Goal: Task Accomplishment & Management: Manage account settings

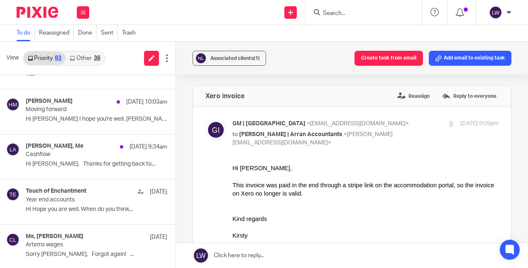
scroll to position [303, 0]
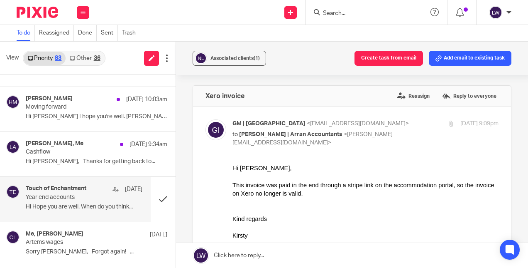
click at [101, 207] on p "Hi Hope you are well. When do you think..." at bounding box center [84, 206] width 117 height 7
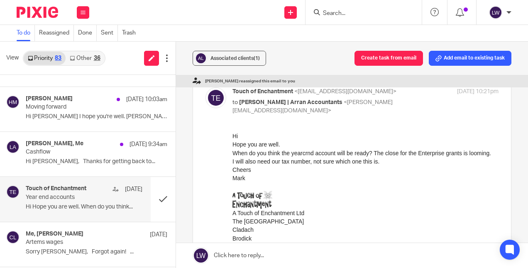
scroll to position [32, 0]
click at [222, 258] on link at bounding box center [352, 255] width 352 height 25
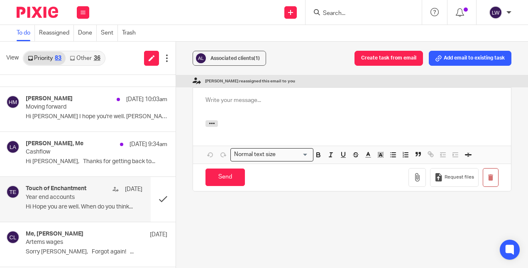
scroll to position [0, 0]
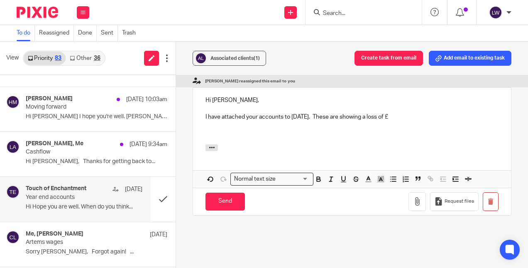
click at [473, 106] on p at bounding box center [352, 108] width 293 height 8
drag, startPoint x: 56, startPoint y: 102, endPoint x: 299, endPoint y: 32, distance: 253.2
click at [56, 102] on div "Hilary Maguire 25 Aug 10:03am" at bounding box center [97, 99] width 142 height 8
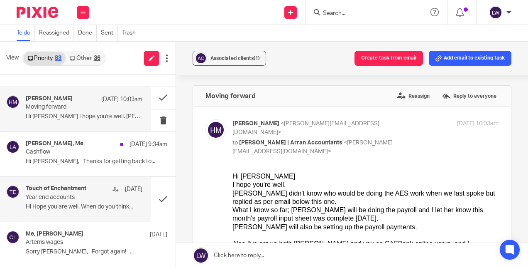
click at [101, 198] on p "Year end accounts" at bounding box center [72, 197] width 93 height 7
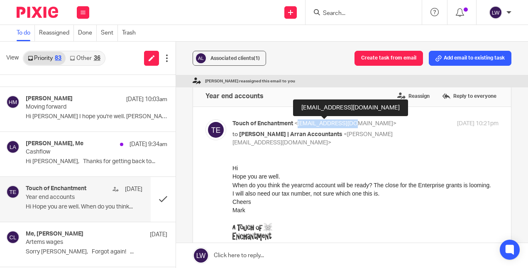
drag, startPoint x: 297, startPoint y: 123, endPoint x: 353, endPoint y: 125, distance: 56.1
click at [353, 125] on span "<toearran@gmail.com>" at bounding box center [346, 123] width 102 height 6
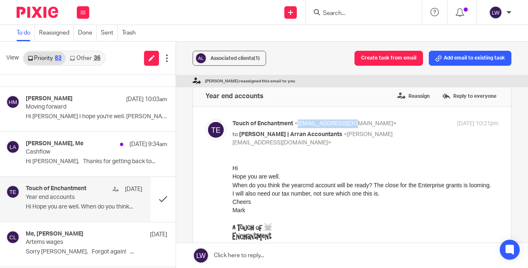
copy span "toearran@gmail.com"
click at [29, 205] on p "Hi Hope you are well. When do you think..." at bounding box center [84, 206] width 117 height 7
click at [342, 16] on input "Search" at bounding box center [359, 13] width 75 height 7
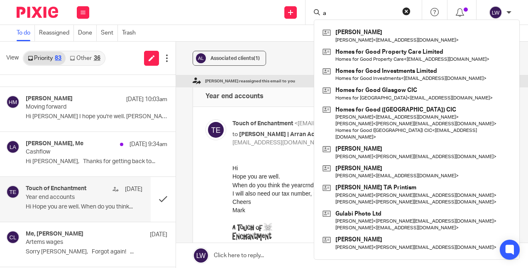
type input "a"
click at [177, 195] on div "Associated clients (1) Create task from email Add email to existing task Olivia…" at bounding box center [352, 155] width 352 height 226
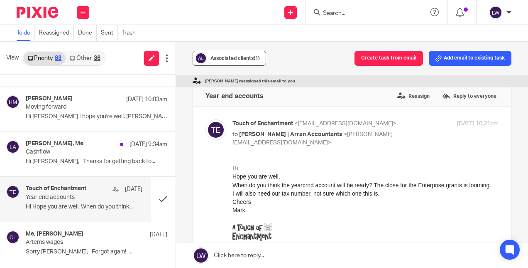
click at [236, 57] on span "Associated clients (1)" at bounding box center [235, 58] width 49 height 5
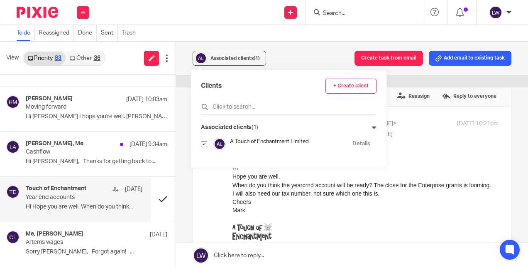
click at [155, 194] on button at bounding box center [163, 199] width 25 height 44
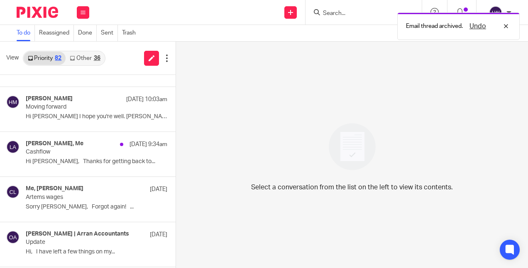
click at [340, 19] on div "Email thread archived. Undo" at bounding box center [392, 24] width 256 height 32
click at [332, 12] on div "Email thread archived. Undo" at bounding box center [392, 24] width 256 height 32
click at [344, 18] on div "Email thread archived. Undo" at bounding box center [392, 24] width 256 height 32
click at [339, 15] on input "Search" at bounding box center [359, 13] width 75 height 7
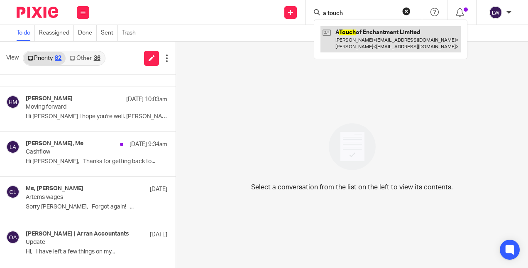
type input "a touch"
click at [375, 34] on link at bounding box center [391, 39] width 140 height 26
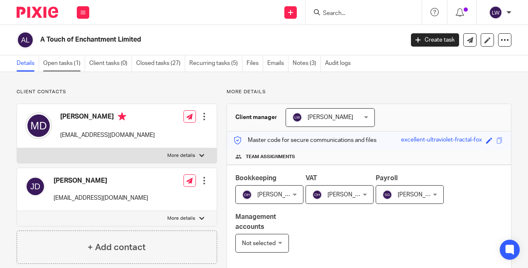
click at [61, 67] on link "Open tasks (1)" at bounding box center [64, 63] width 42 height 16
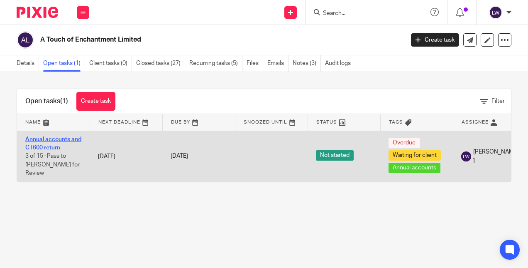
click at [43, 143] on link "Annual accounts and CT600 return" at bounding box center [53, 143] width 56 height 14
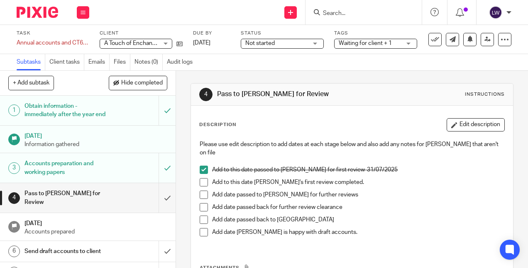
click at [203, 178] on span at bounding box center [204, 182] width 8 height 8
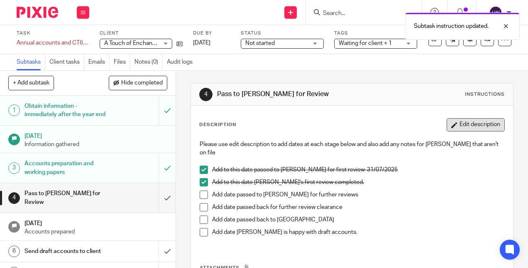
click at [468, 118] on button "Edit description" at bounding box center [476, 124] width 58 height 13
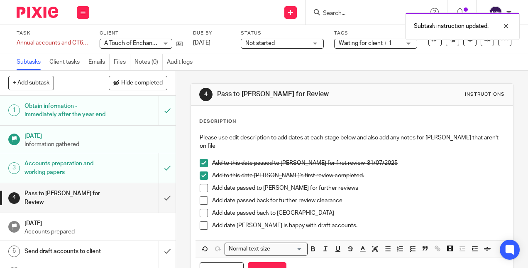
click at [348, 171] on p "Add to this date Lorna's first review completed." at bounding box center [358, 175] width 292 height 8
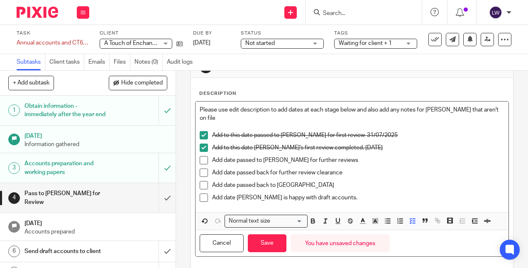
scroll to position [32, 0]
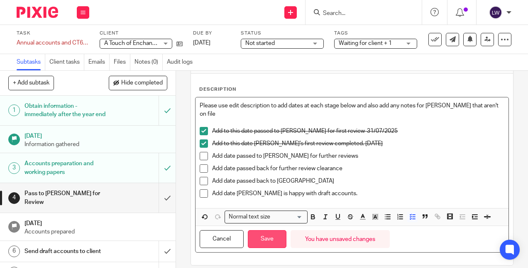
click at [258, 230] on button "Save" at bounding box center [267, 239] width 39 height 18
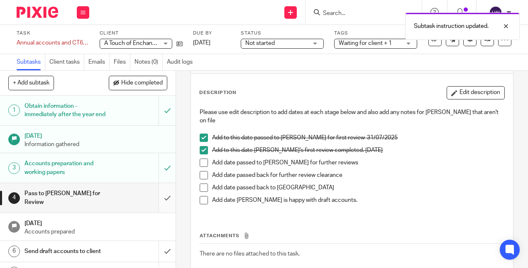
click at [157, 203] on input "submit" at bounding box center [88, 197] width 176 height 29
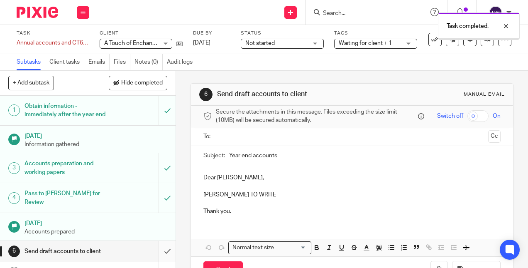
click at [161, 251] on input "submit" at bounding box center [88, 251] width 176 height 21
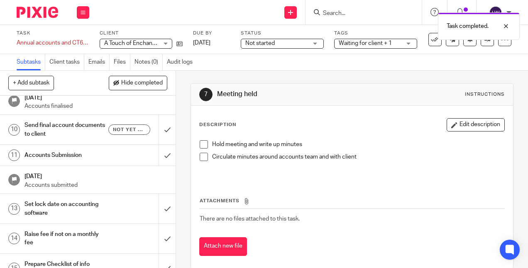
scroll to position [231, 0]
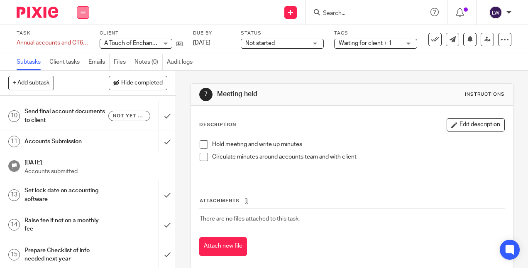
click at [86, 14] on button at bounding box center [83, 12] width 12 height 12
click at [84, 53] on link "Email" at bounding box center [79, 51] width 14 height 6
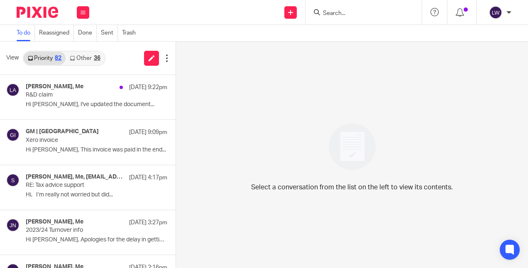
click at [347, 14] on input "Search" at bounding box center [359, 13] width 75 height 7
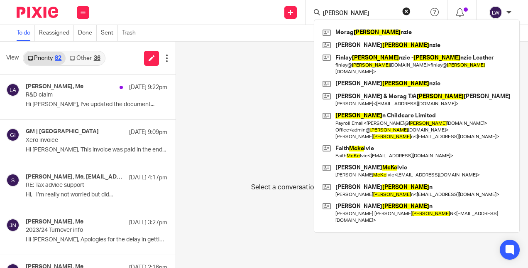
type input "macke"
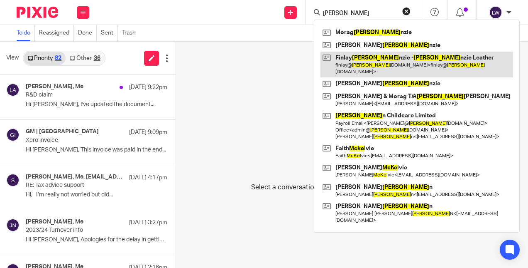
click at [395, 61] on link at bounding box center [417, 65] width 193 height 26
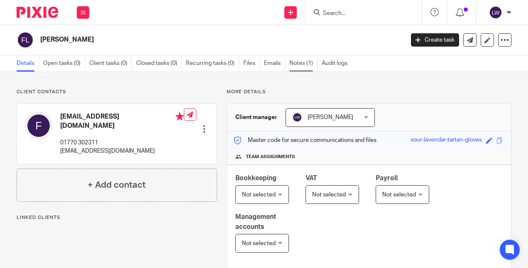
click at [298, 69] on link "Notes (1)" at bounding box center [304, 63] width 28 height 16
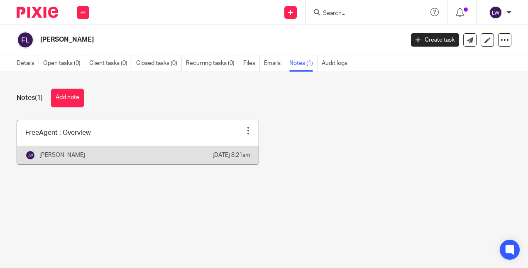
click at [79, 160] on div "[PERSON_NAME]" at bounding box center [118, 155] width 187 height 10
click at [243, 123] on link at bounding box center [138, 142] width 242 height 44
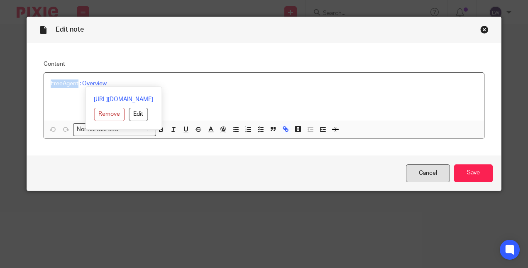
click at [417, 172] on link "Cancel" at bounding box center [428, 173] width 44 height 18
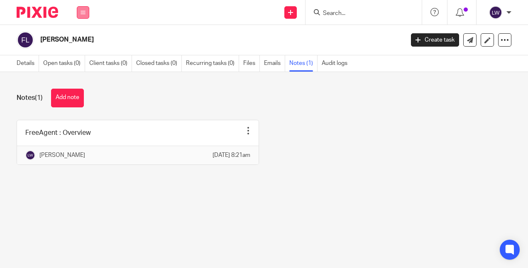
click at [81, 12] on icon at bounding box center [83, 12] width 5 height 5
click at [85, 50] on link "Email" at bounding box center [79, 51] width 14 height 6
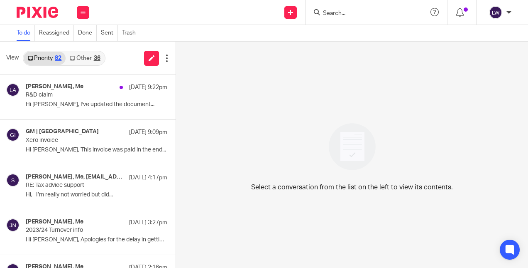
click at [342, 14] on input "Search" at bounding box center [359, 13] width 75 height 7
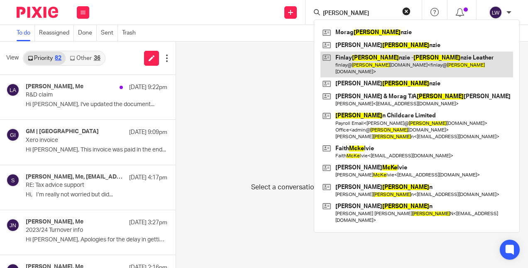
type input "macke"
click at [419, 65] on link at bounding box center [417, 65] width 193 height 26
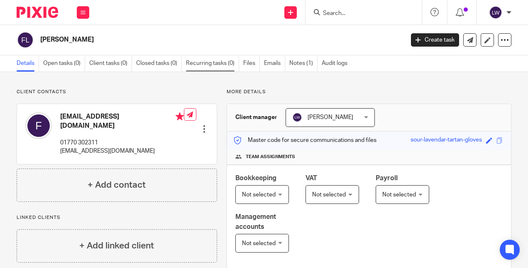
click at [214, 65] on link "Recurring tasks (0)" at bounding box center [212, 63] width 53 height 16
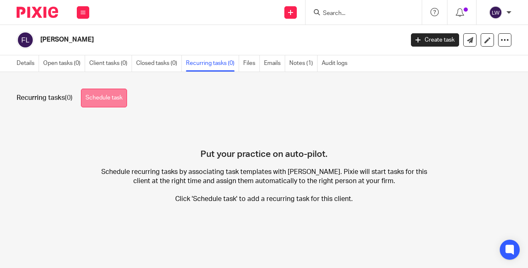
click at [108, 103] on link "Schedule task" at bounding box center [104, 97] width 46 height 19
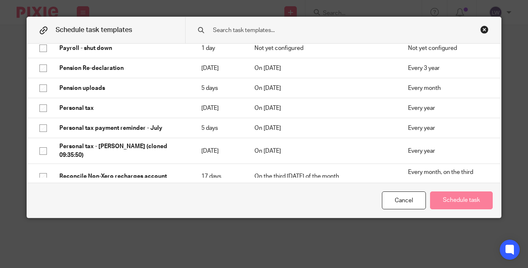
scroll to position [665, 0]
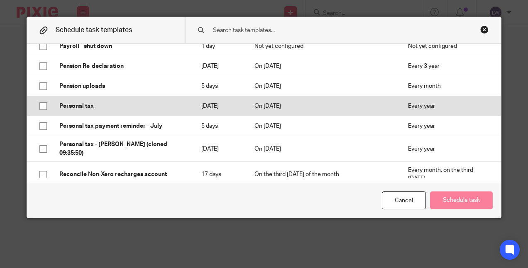
click at [39, 106] on input "checkbox" at bounding box center [43, 106] width 16 height 16
checkbox input "true"
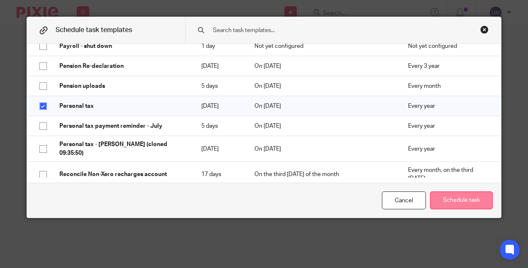
click at [454, 201] on button "Schedule task" at bounding box center [461, 200] width 63 height 18
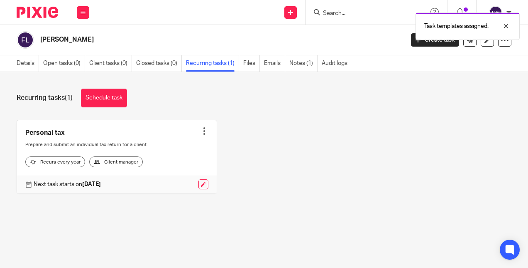
click at [200, 189] on link at bounding box center [204, 184] width 10 height 10
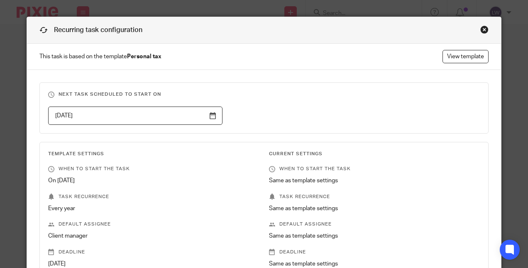
click at [211, 115] on input "2025-10-01" at bounding box center [135, 115] width 174 height 19
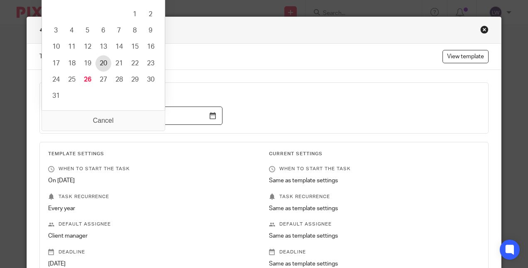
type input "2025-08-26"
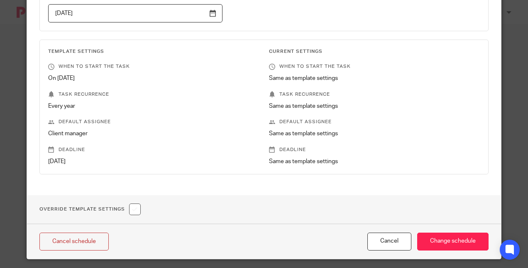
scroll to position [108, 0]
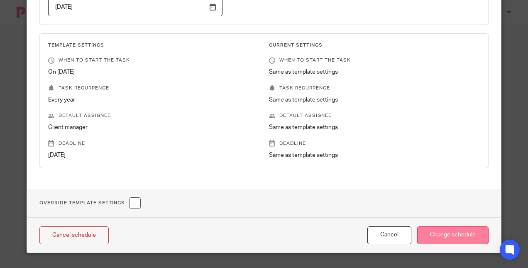
click at [441, 236] on input "Change schedule" at bounding box center [453, 235] width 71 height 18
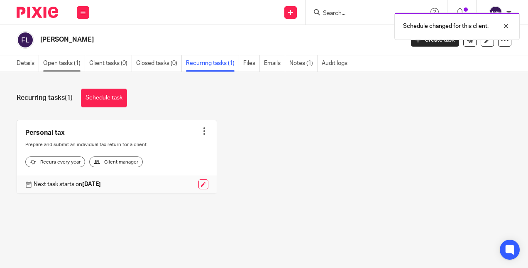
click at [60, 64] on link "Open tasks (1)" at bounding box center [64, 63] width 42 height 16
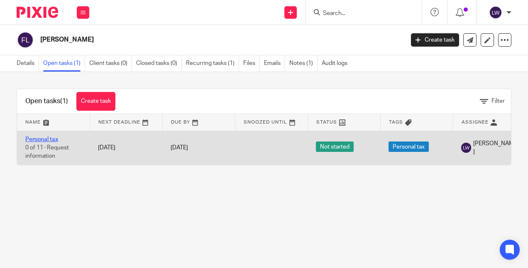
click at [37, 140] on link "Personal tax" at bounding box center [41, 139] width 33 height 6
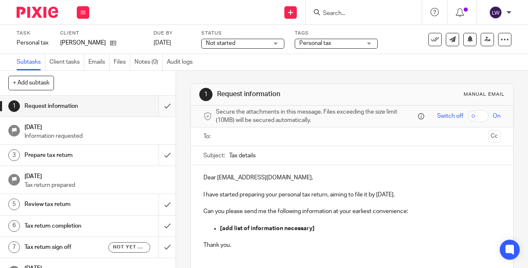
click at [160, 104] on input "submit" at bounding box center [88, 106] width 176 height 21
click at [157, 156] on input "submit" at bounding box center [88, 155] width 176 height 21
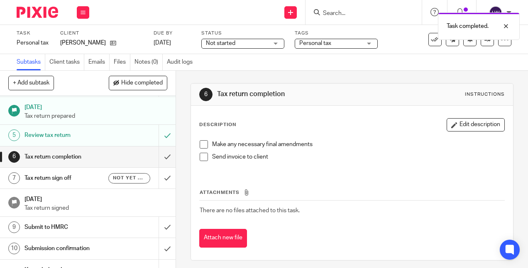
scroll to position [89, 0]
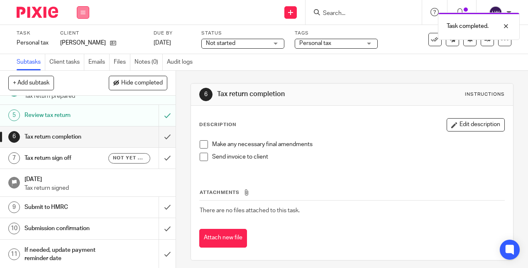
click at [86, 13] on button at bounding box center [83, 12] width 12 height 12
click at [81, 52] on link "Email" at bounding box center [79, 51] width 14 height 6
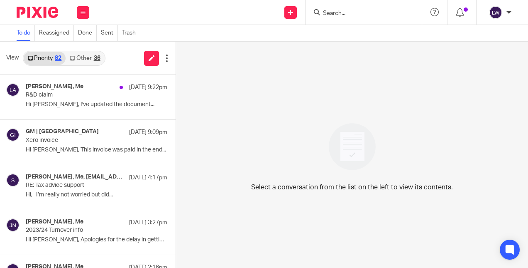
click at [371, 15] on input "Search" at bounding box center [359, 13] width 75 height 7
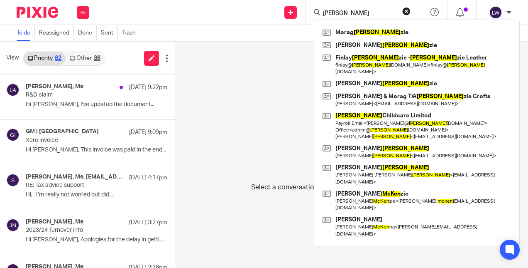
type input "[PERSON_NAME]"
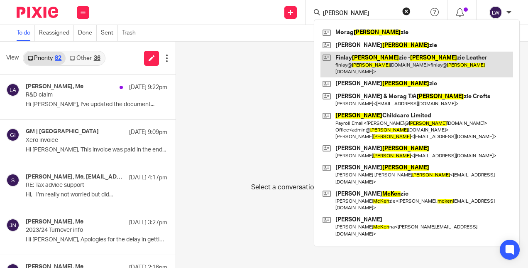
click at [406, 61] on link at bounding box center [417, 65] width 193 height 26
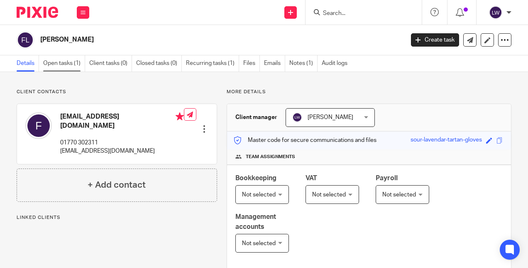
click at [59, 60] on link "Open tasks (1)" at bounding box center [64, 63] width 42 height 16
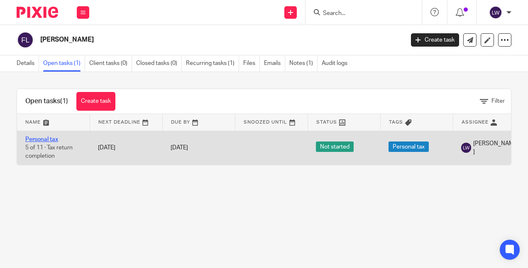
click at [36, 140] on link "Personal tax" at bounding box center [41, 139] width 33 height 6
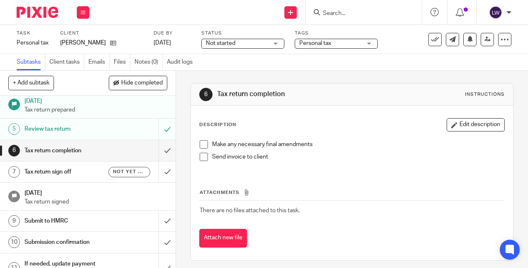
scroll to position [89, 0]
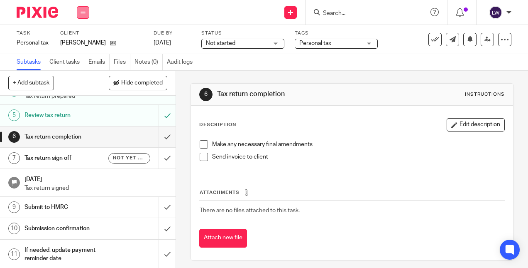
click at [83, 17] on button at bounding box center [83, 12] width 12 height 12
click at [84, 54] on link "Email" at bounding box center [79, 51] width 14 height 6
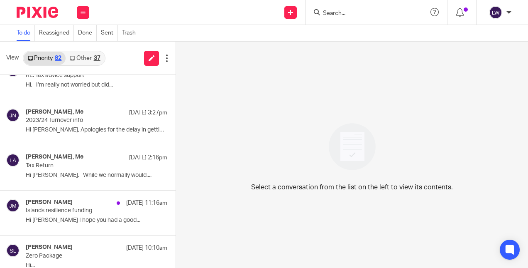
scroll to position [118, 0]
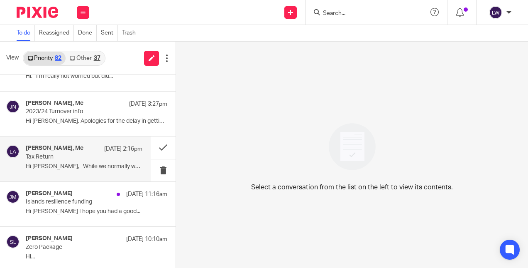
click at [99, 165] on p "Hi [PERSON_NAME], While we normally would,..." at bounding box center [84, 166] width 117 height 7
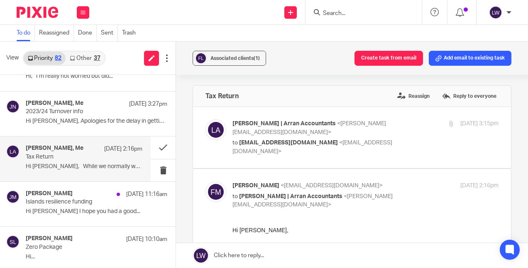
scroll to position [0, 0]
click at [154, 145] on button at bounding box center [163, 147] width 25 height 22
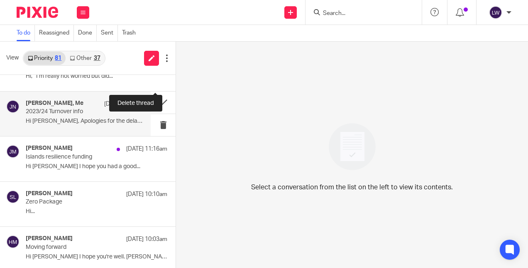
click at [35, 118] on p "Hi [PERSON_NAME], Apologies for the delay in getting..." at bounding box center [84, 121] width 117 height 7
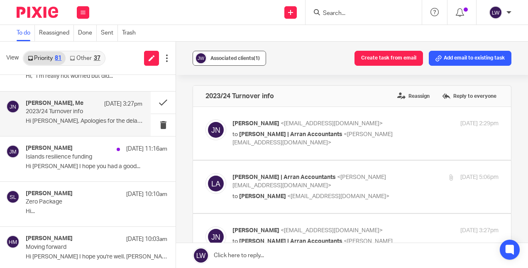
click at [213, 59] on span "Associated clients (1)" at bounding box center [235, 58] width 49 height 5
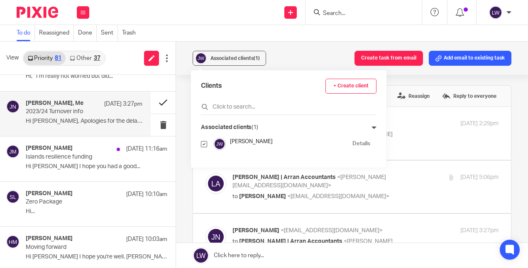
click at [153, 102] on button at bounding box center [163, 102] width 25 height 22
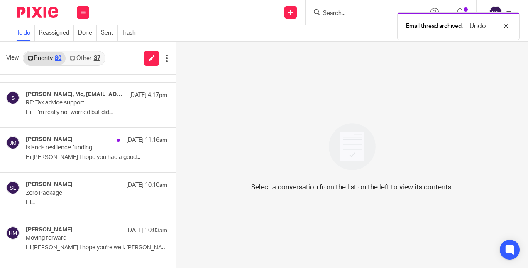
scroll to position [80, 0]
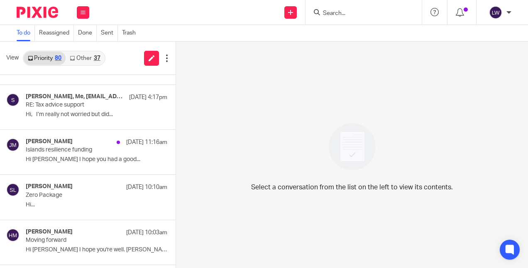
click at [91, 60] on link "Other 37" at bounding box center [85, 58] width 39 height 13
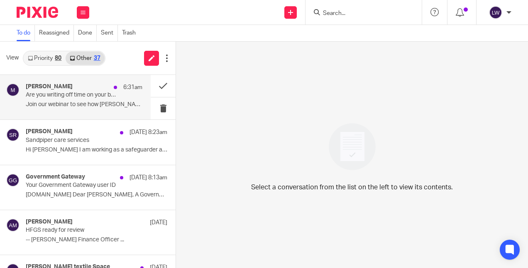
click at [87, 104] on p "Join our webinar to see how Liz stopped..." at bounding box center [84, 104] width 117 height 7
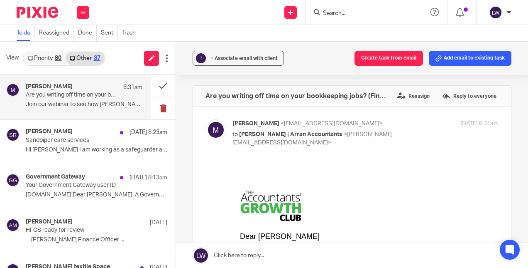
click at [155, 110] on button at bounding box center [163, 108] width 25 height 22
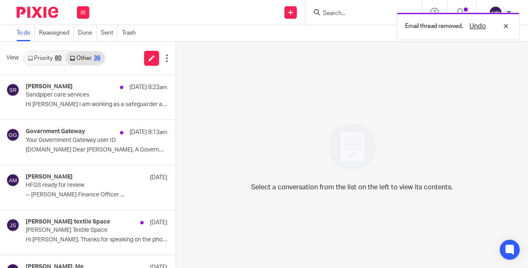
click at [45, 63] on link "Priority 80" at bounding box center [45, 58] width 42 height 13
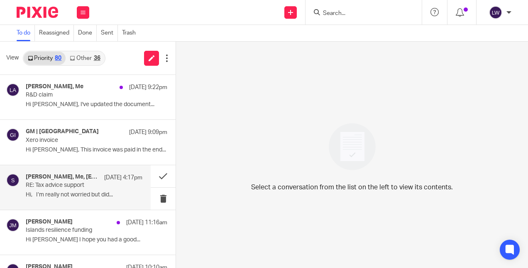
click at [32, 194] on p "Hi, I’m really not worried but did..." at bounding box center [84, 194] width 117 height 7
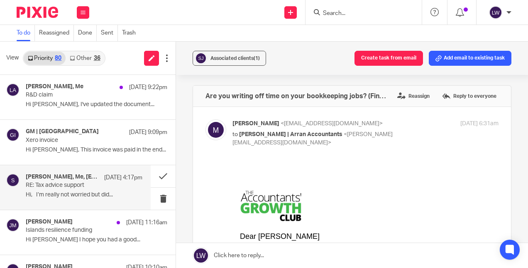
click at [61, 194] on p "Hi, I’m really not worried but did..." at bounding box center [84, 194] width 117 height 7
click at [216, 64] on button "Associated clients (1)" at bounding box center [230, 58] width 74 height 15
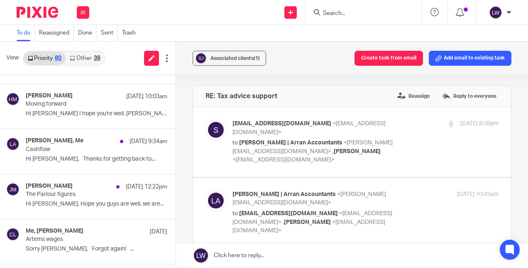
scroll to position [222, 0]
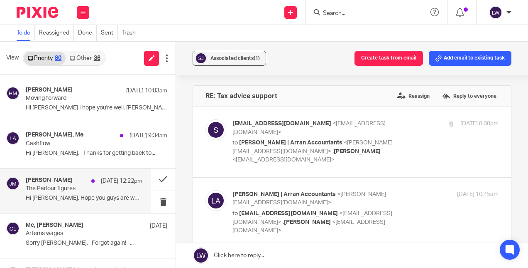
click at [82, 196] on p "Hi Lorna, Hope you guys are well, we are..." at bounding box center [84, 197] width 117 height 7
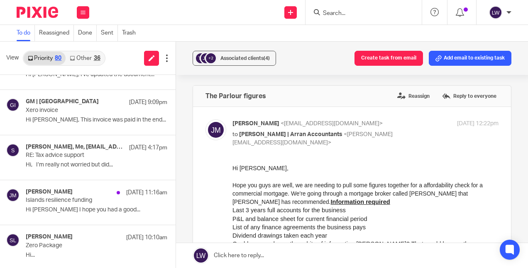
scroll to position [0, 0]
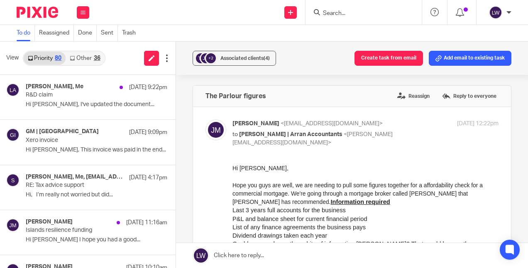
click at [83, 59] on link "Other 36" at bounding box center [85, 58] width 39 height 13
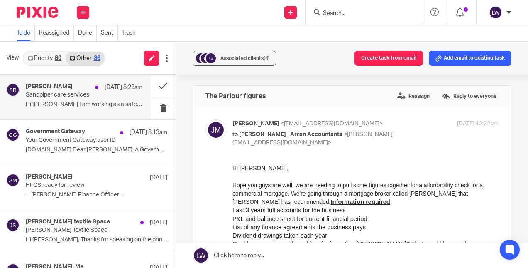
click at [52, 98] on p "Sandpiper care services" at bounding box center [72, 94] width 93 height 7
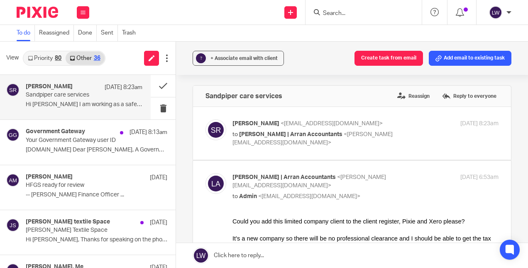
click at [353, 13] on input "Search" at bounding box center [359, 13] width 75 height 7
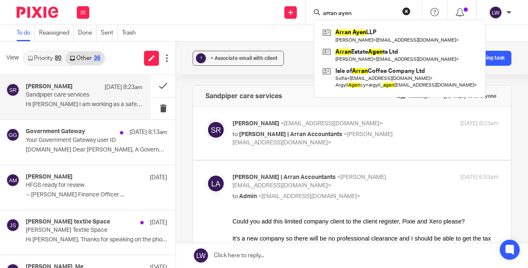
type input "arran ayen"
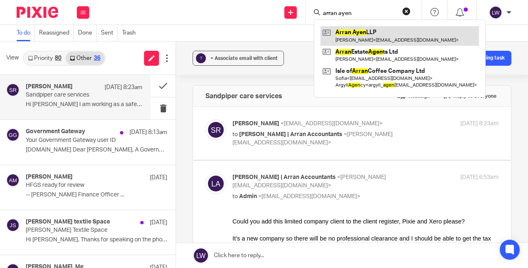
click at [359, 32] on link at bounding box center [400, 35] width 159 height 19
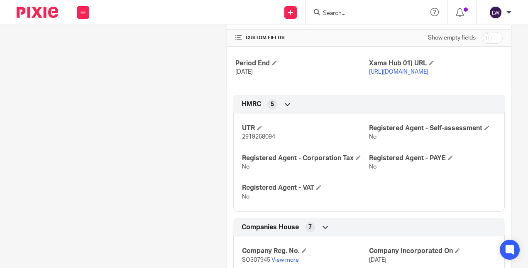
scroll to position [313, 0]
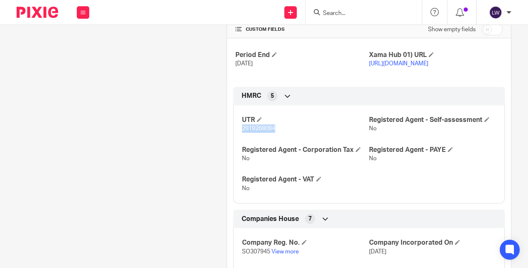
drag, startPoint x: 239, startPoint y: 135, endPoint x: 279, endPoint y: 135, distance: 39.5
click at [279, 133] on p "2919268094" at bounding box center [305, 128] width 127 height 8
copy span "2919268094"
